Goal: Information Seeking & Learning: Find specific fact

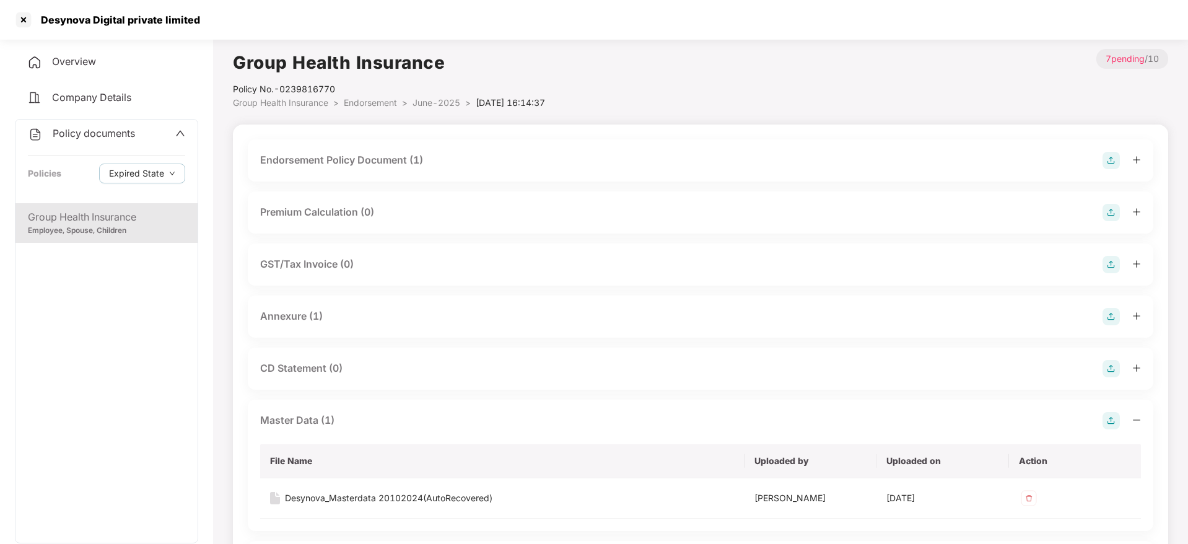
scroll to position [45, 0]
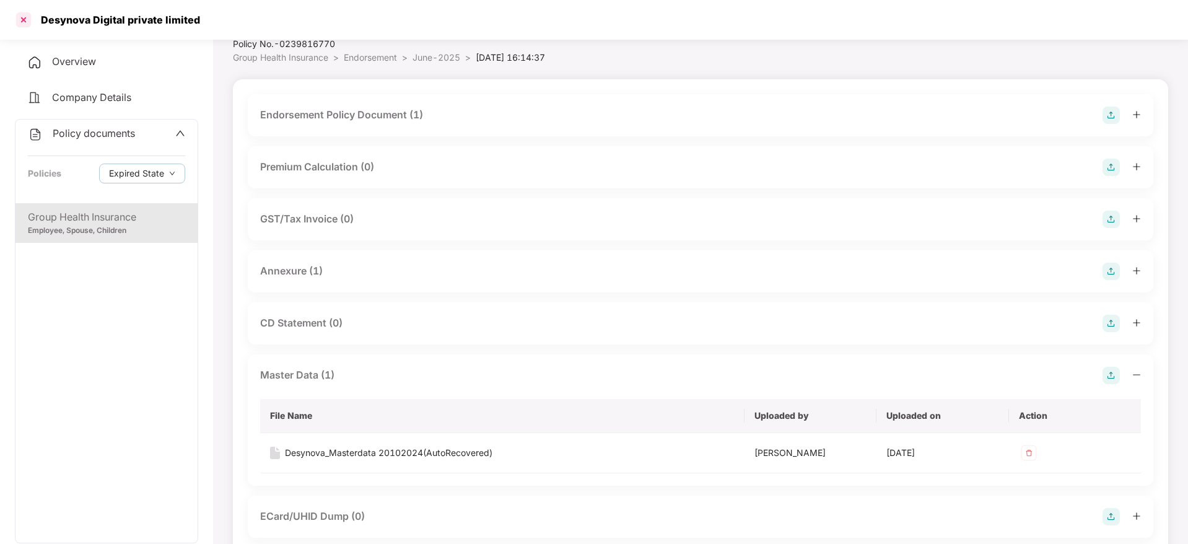
click at [27, 14] on div at bounding box center [24, 20] width 20 height 20
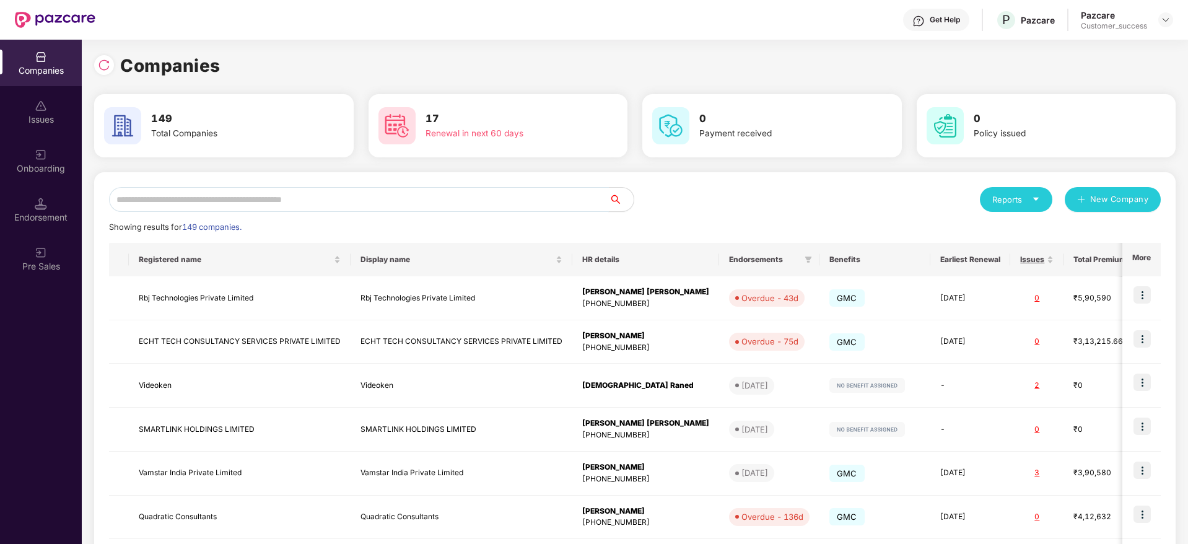
click at [299, 197] on input "text" at bounding box center [359, 199] width 500 height 25
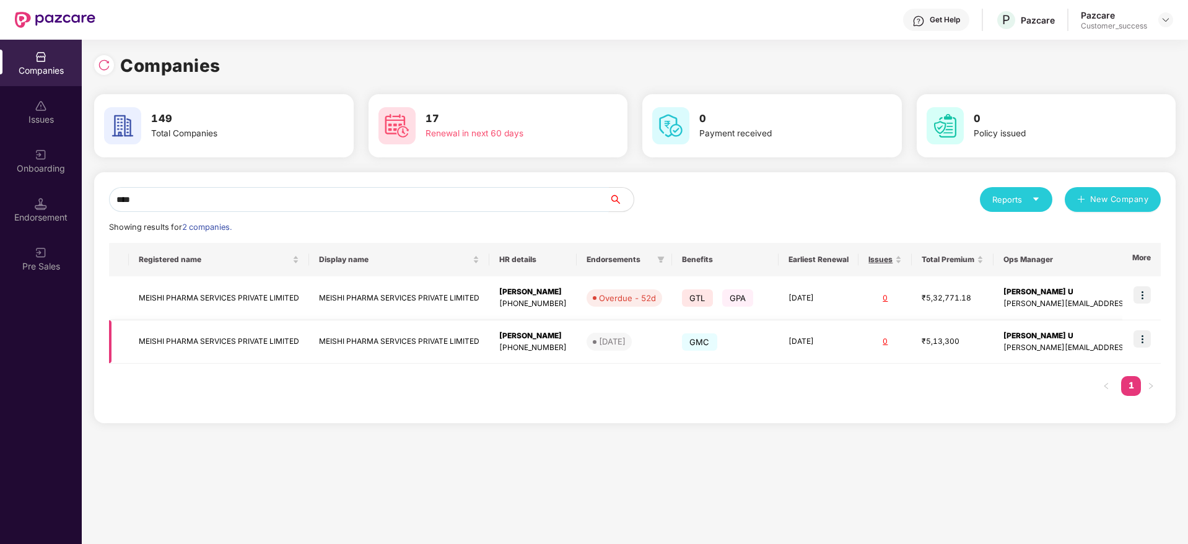
type input "****"
click at [341, 344] on td "MEISHI PHARMA SERVICES PRIVATE LIMITED" at bounding box center [399, 342] width 180 height 44
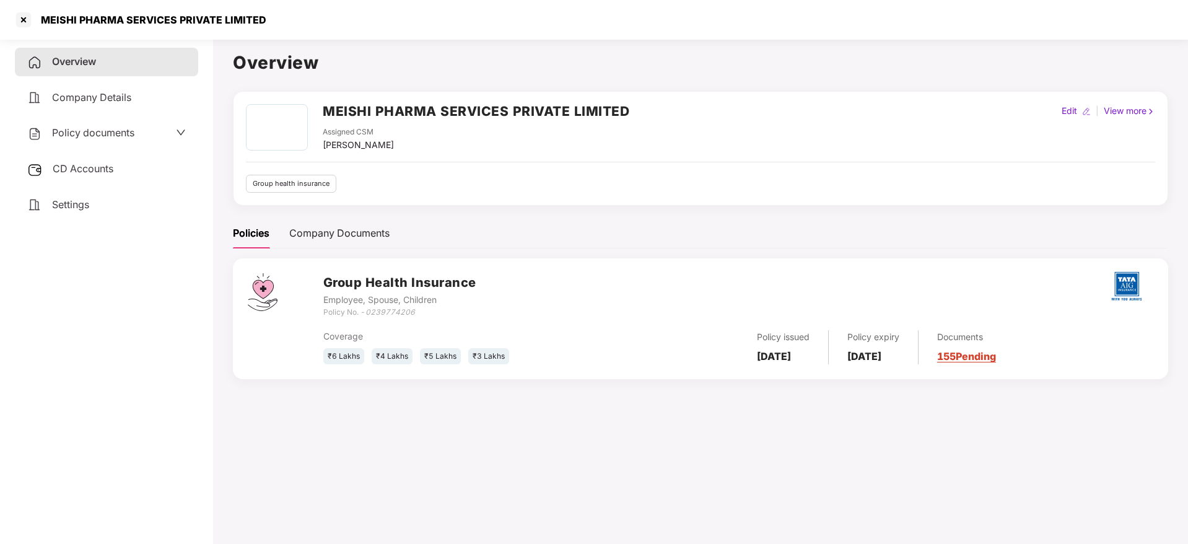
click at [142, 143] on div "Policy documents" at bounding box center [106, 133] width 183 height 28
click at [110, 128] on span "Policy documents" at bounding box center [93, 132] width 82 height 12
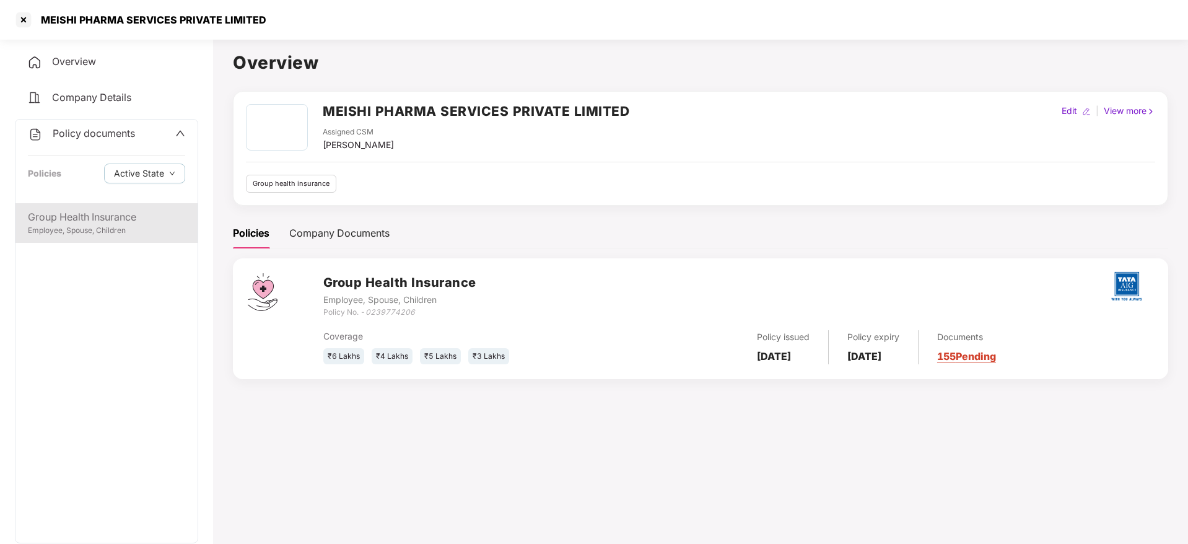
click at [106, 207] on div "Group Health Insurance Employee, Spouse, Children" at bounding box center [106, 223] width 182 height 40
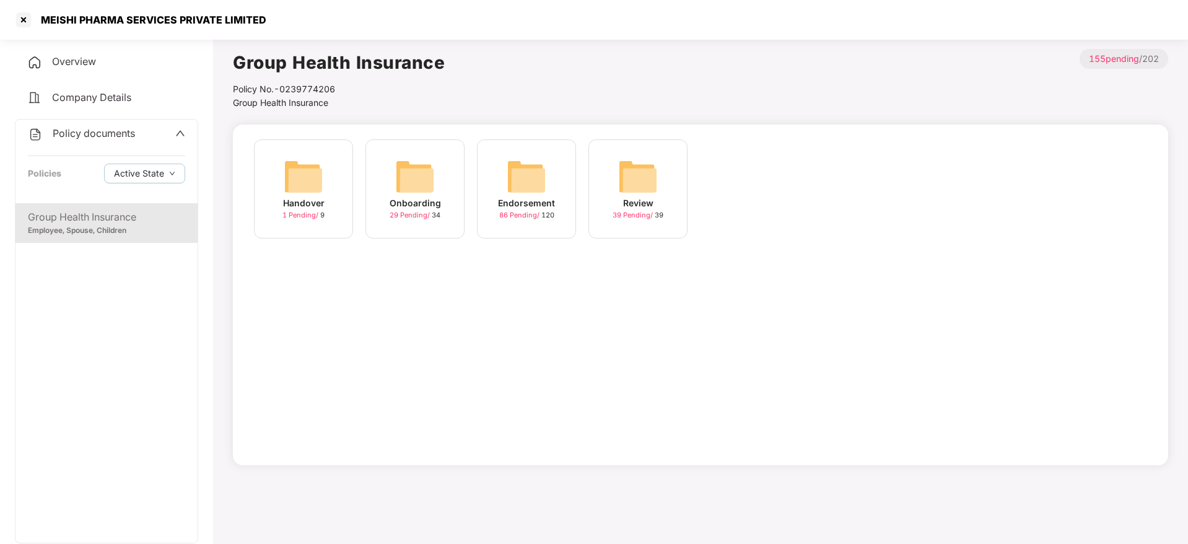
click at [437, 203] on div "Onboarding" at bounding box center [415, 203] width 51 height 14
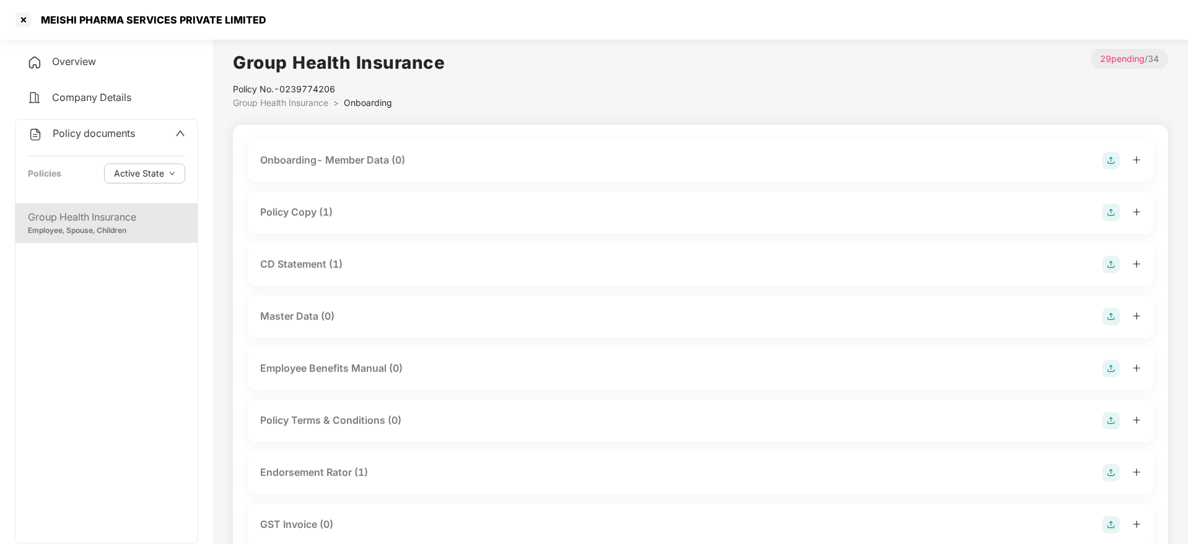
click at [397, 218] on div "Policy Copy (1)" at bounding box center [700, 212] width 881 height 17
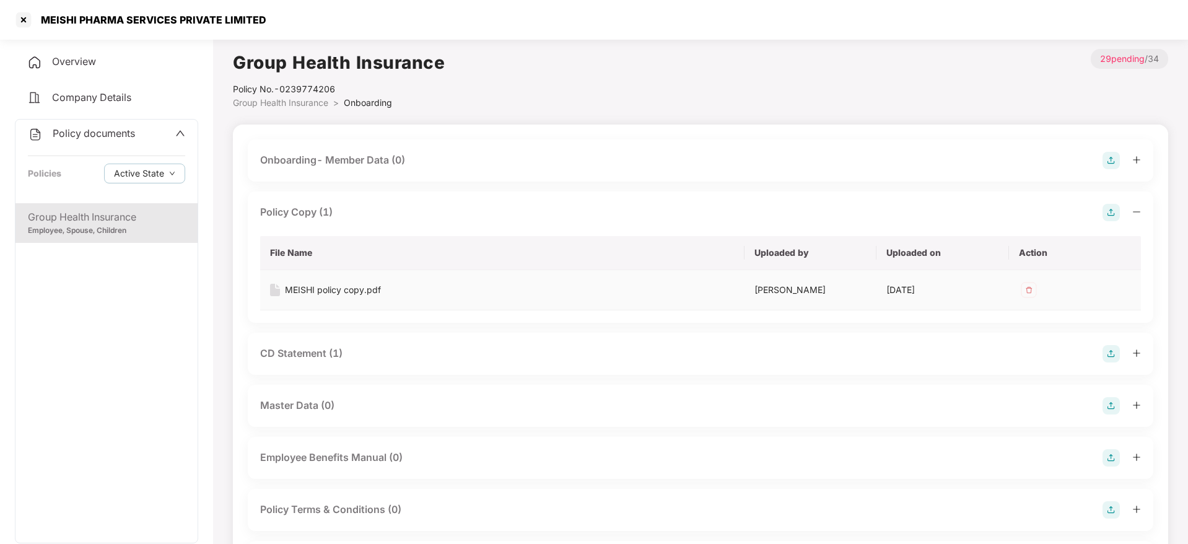
click at [377, 288] on div "MEISHI policy copy.pdf" at bounding box center [333, 290] width 96 height 14
click at [27, 14] on div at bounding box center [24, 20] width 20 height 20
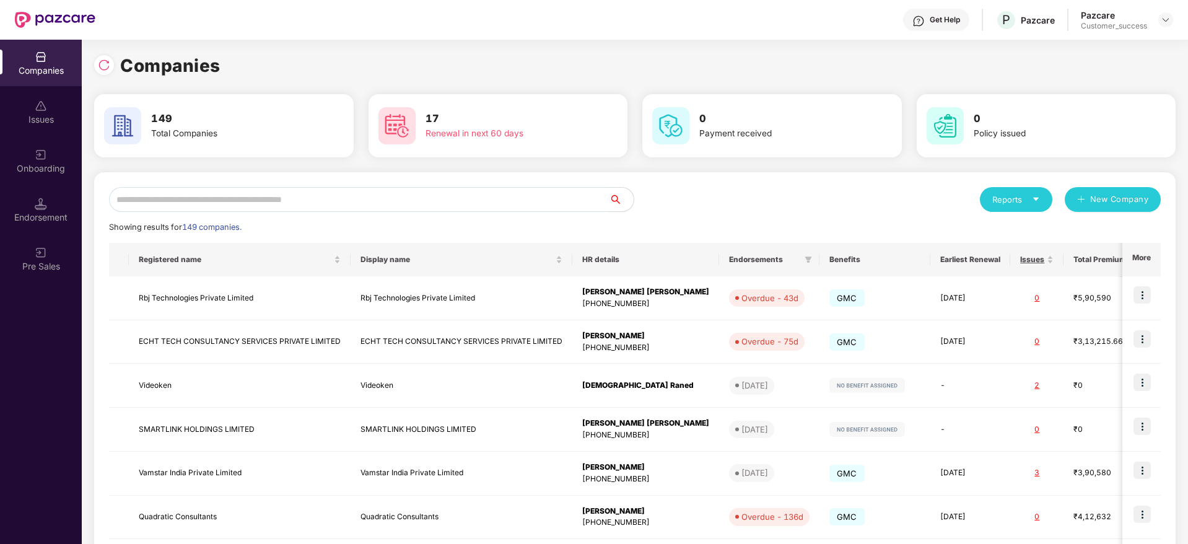
click at [336, 199] on input "text" at bounding box center [359, 199] width 500 height 25
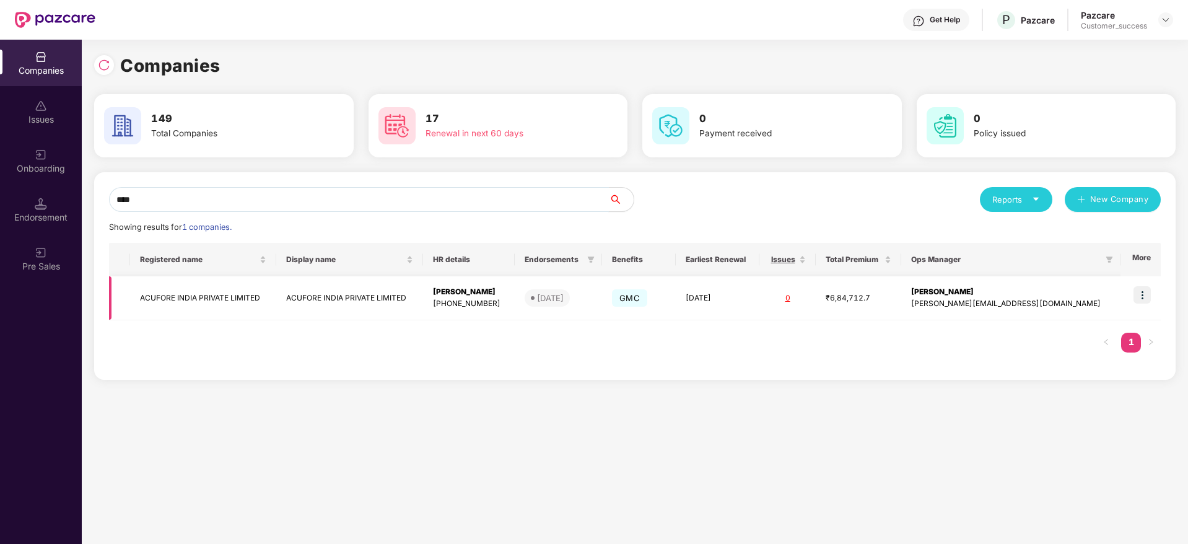
type input "****"
click at [1141, 289] on img at bounding box center [1142, 294] width 17 height 17
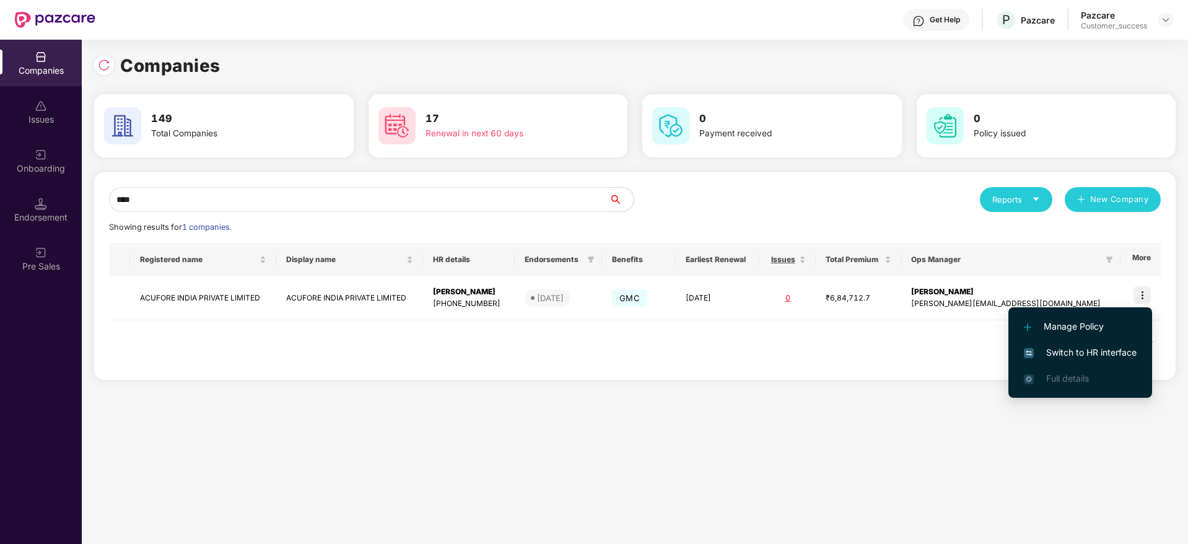
click at [1110, 357] on span "Switch to HR interface" at bounding box center [1080, 353] width 113 height 14
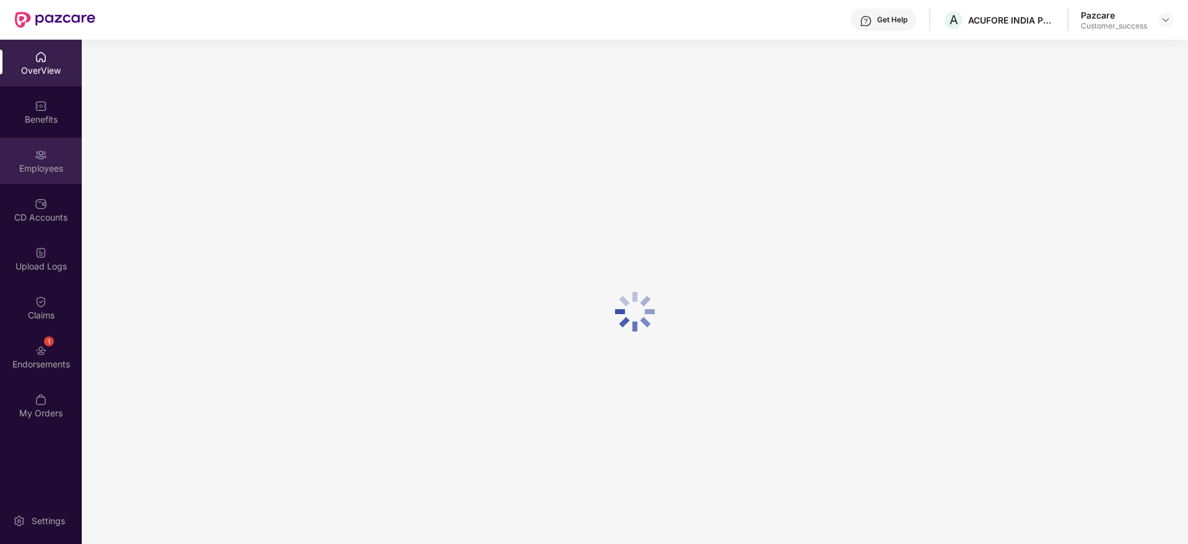
click at [53, 170] on div "Employees" at bounding box center [41, 168] width 82 height 12
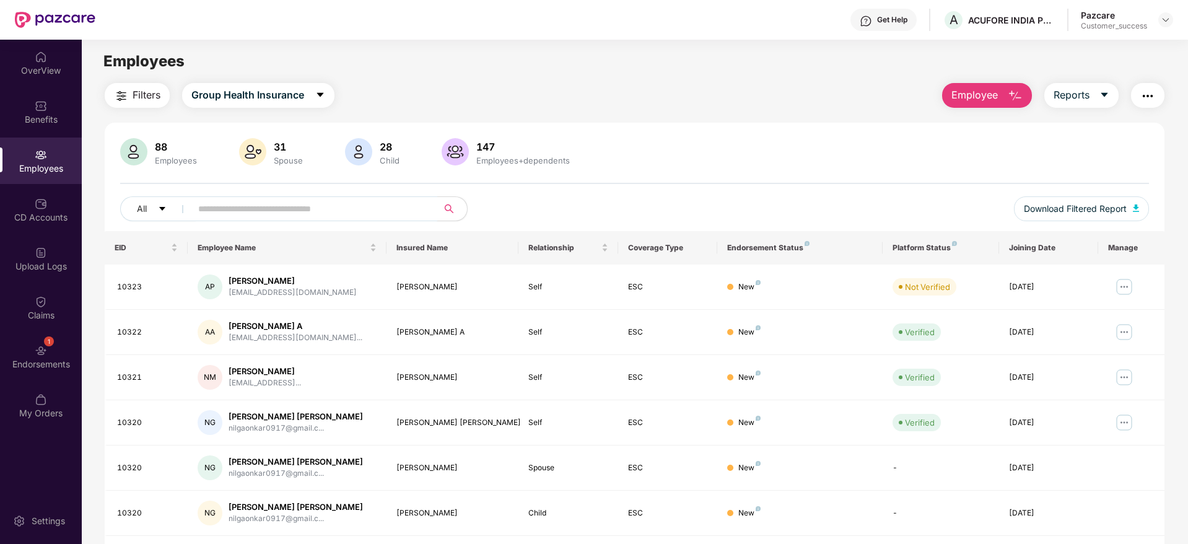
click at [334, 212] on input "text" at bounding box center [309, 208] width 222 height 19
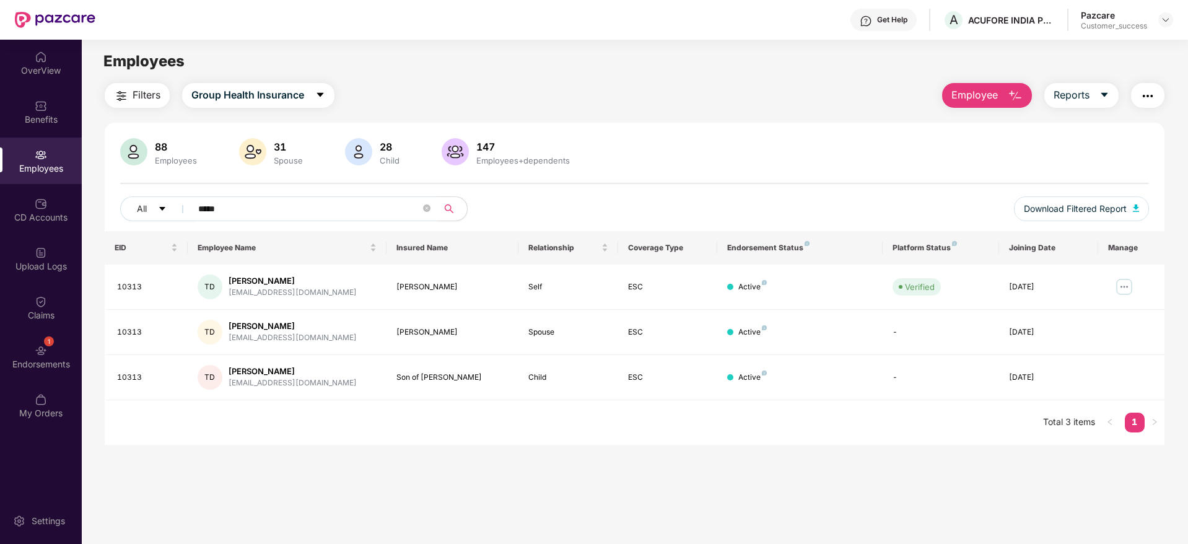
type input "*****"
click at [392, 411] on div "EID Employee Name Insured Name Relationship Coverage Type Endorsement Status Pl…" at bounding box center [635, 338] width 1060 height 214
click at [1122, 292] on img at bounding box center [1125, 287] width 20 height 20
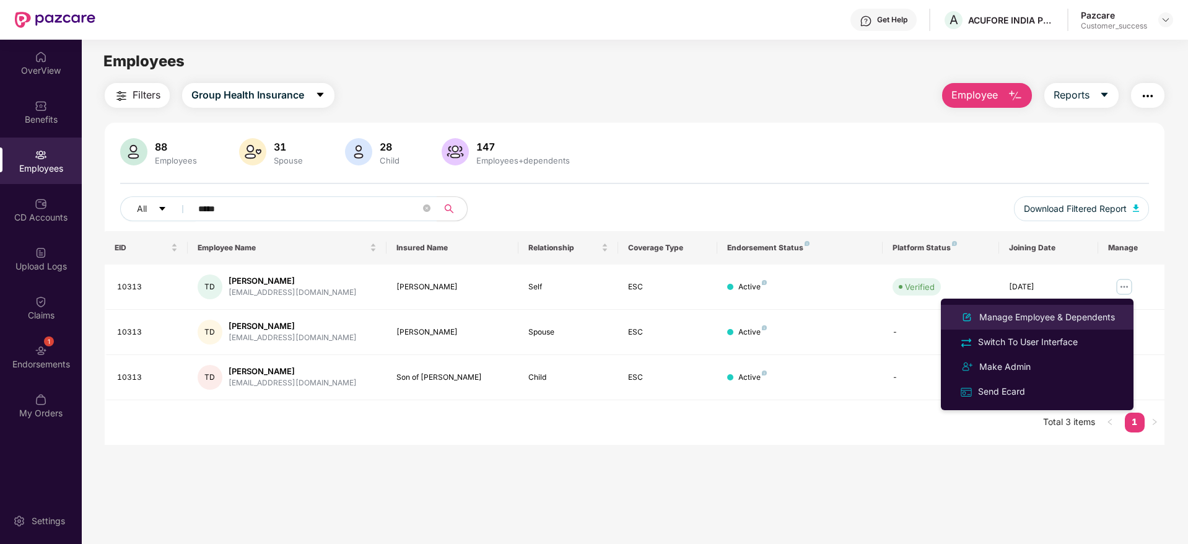
click at [1092, 324] on div "Manage Employee & Dependents" at bounding box center [1037, 317] width 160 height 15
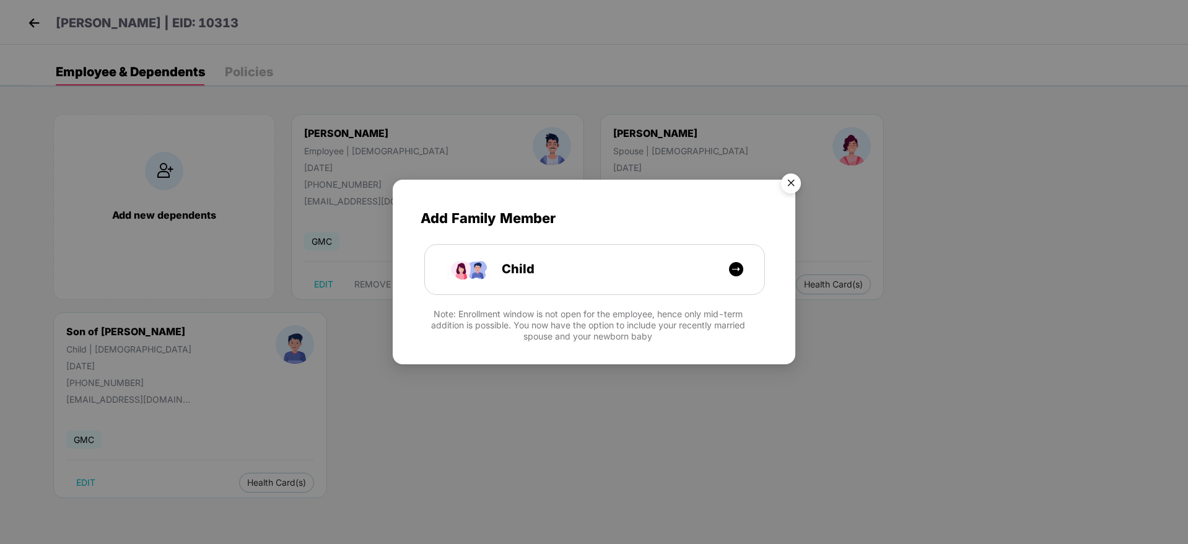
click at [794, 185] on img "Close" at bounding box center [791, 185] width 35 height 35
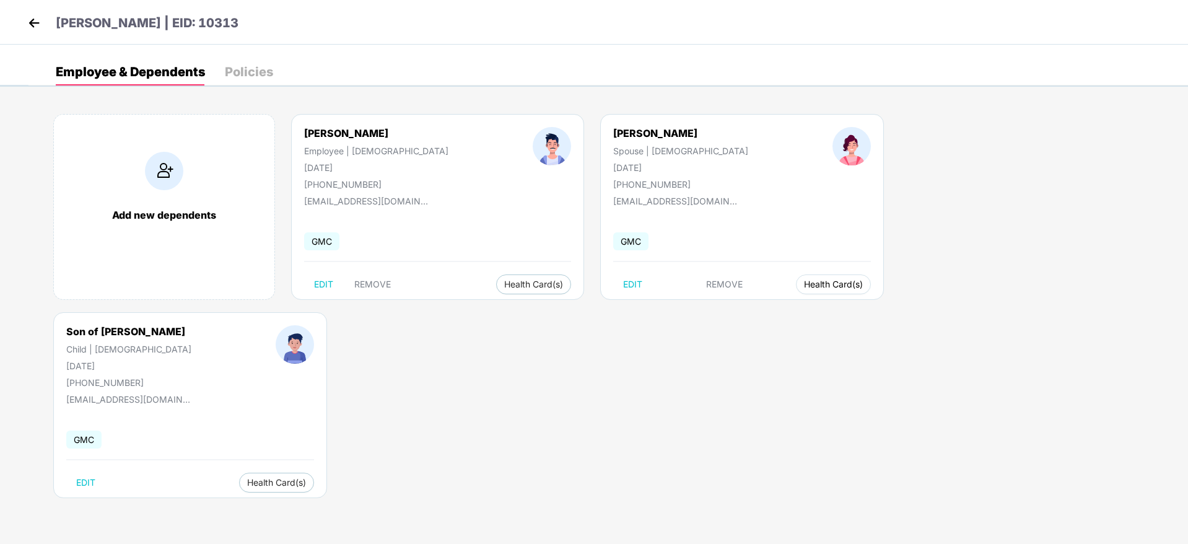
click at [804, 284] on span "Health Card(s)" at bounding box center [833, 284] width 59 height 6
click at [737, 309] on span "Health Insurance(ESC)" at bounding box center [753, 309] width 108 height 14
click at [32, 22] on img at bounding box center [34, 23] width 19 height 19
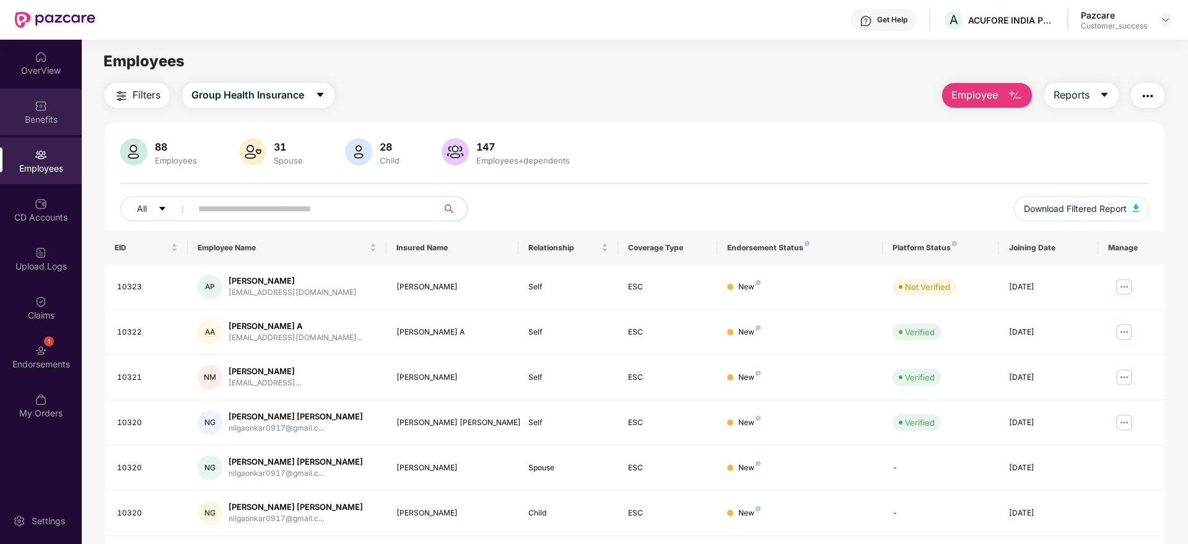
click at [66, 123] on div "Benefits" at bounding box center [41, 119] width 82 height 12
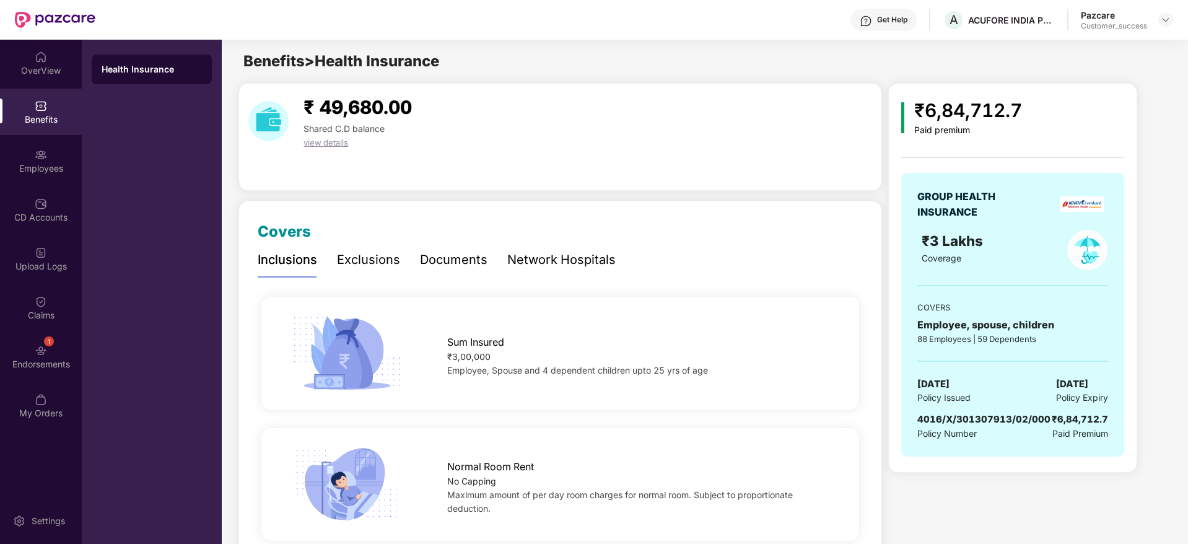
click at [986, 432] on div "Policy Number" at bounding box center [984, 434] width 133 height 14
click at [988, 425] on div "4016/X/301307913/02/000" at bounding box center [984, 419] width 133 height 15
copy span "4016/X/301307913/02/000"
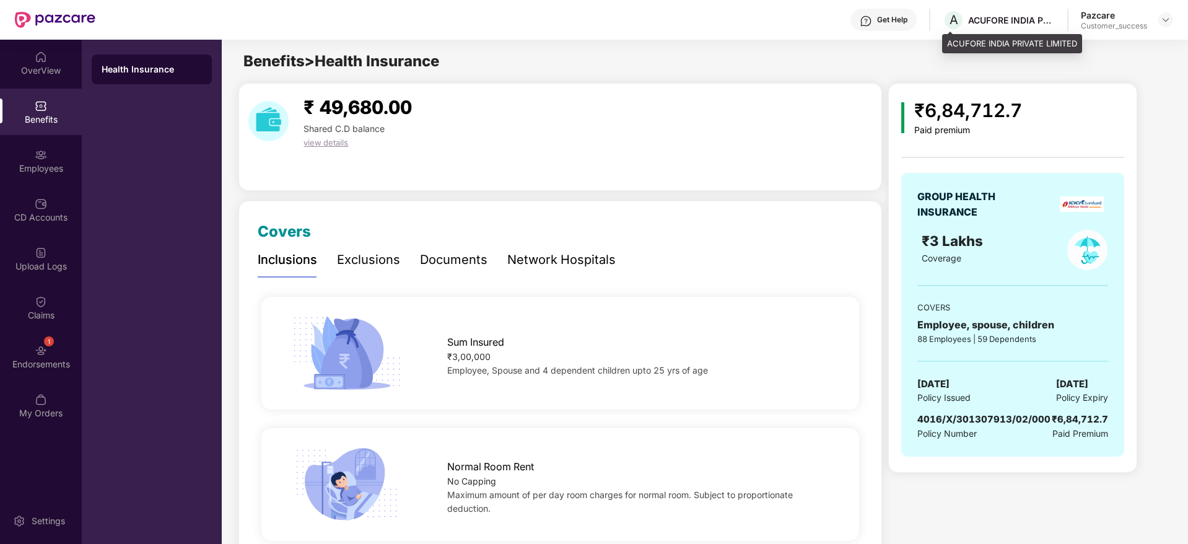
click at [1004, 28] on div "A ACUFORE INDIA PRIVATE LIMITED" at bounding box center [999, 20] width 112 height 22
